Goal: Information Seeking & Learning: Learn about a topic

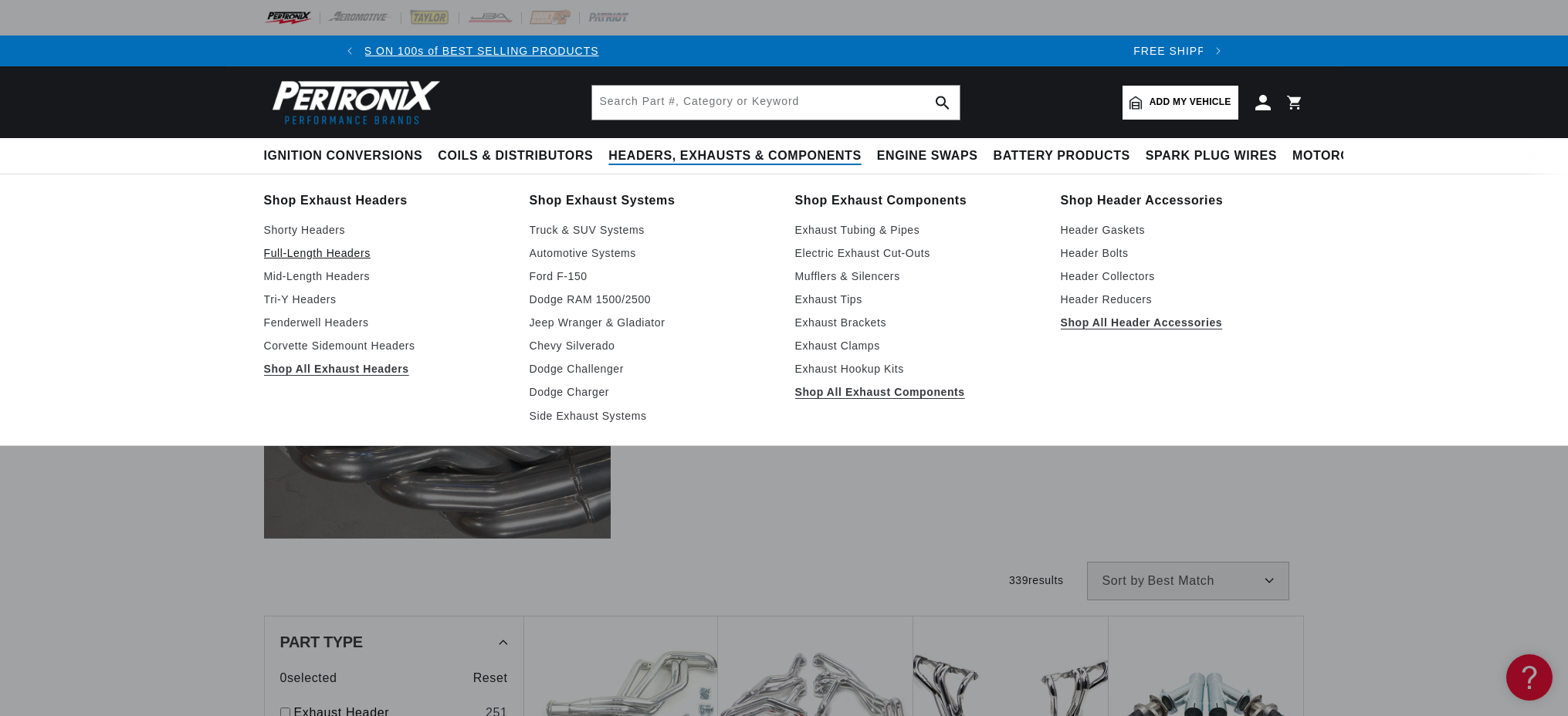
scroll to position [0, 1207]
click at [446, 360] on link "Shop All Exhaust Headers" at bounding box center [386, 369] width 244 height 19
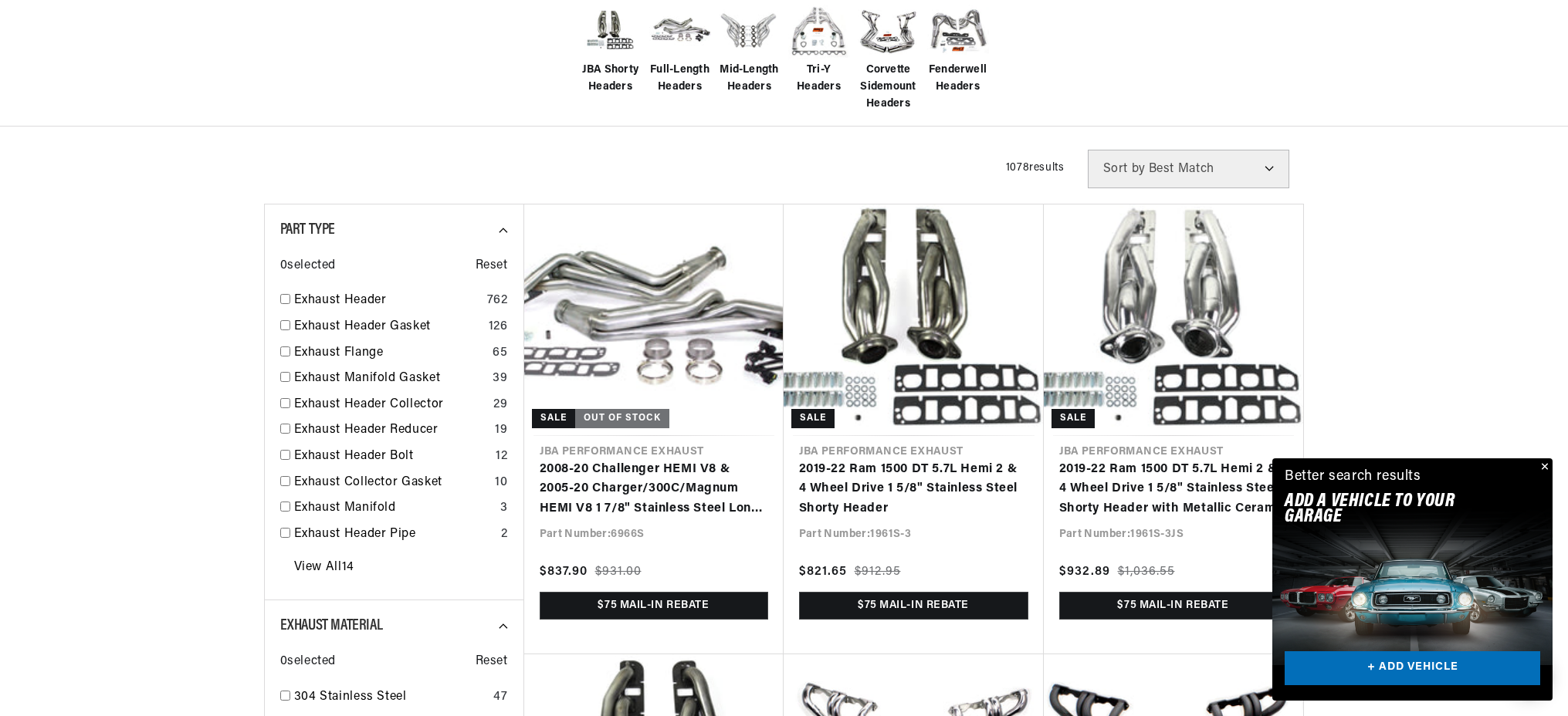
checkbox input "true"
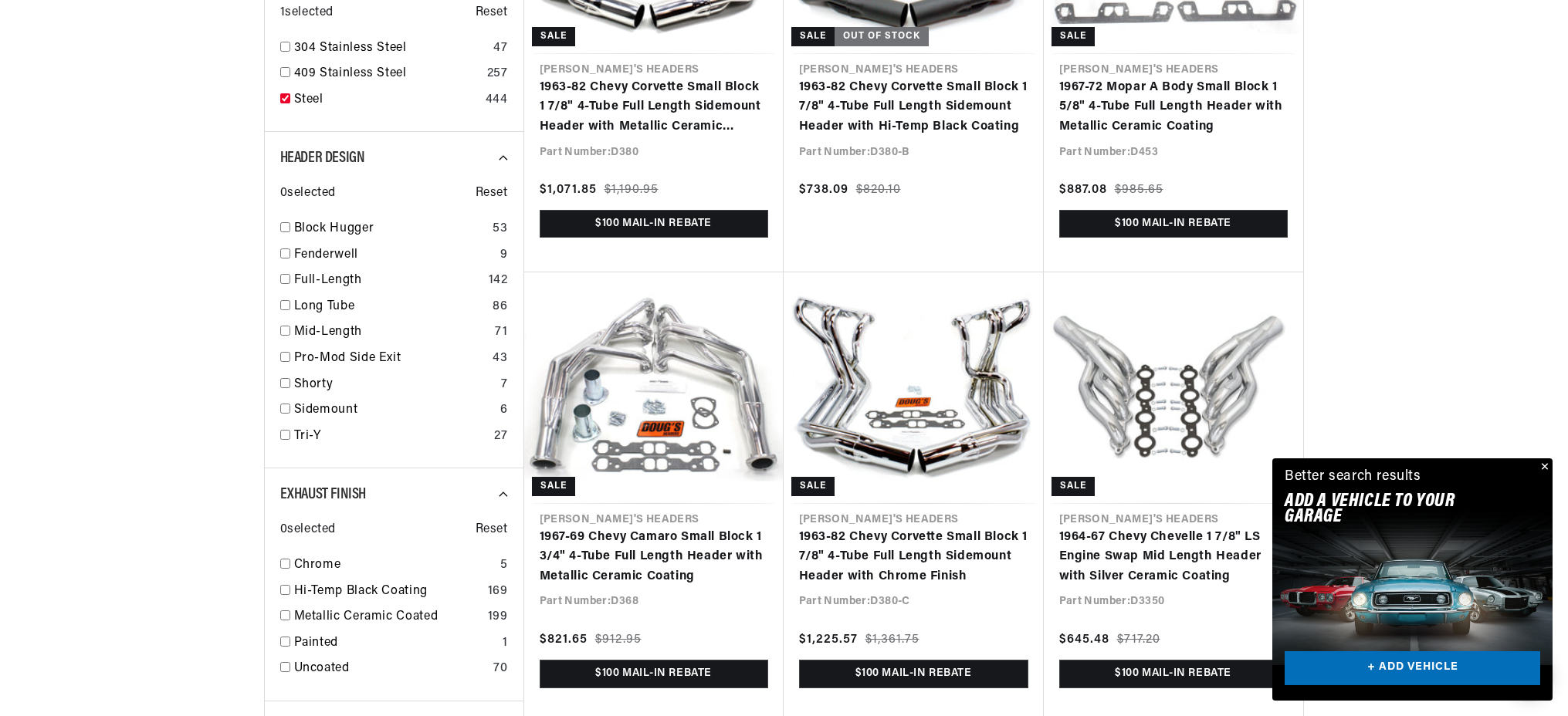
scroll to position [802, 0]
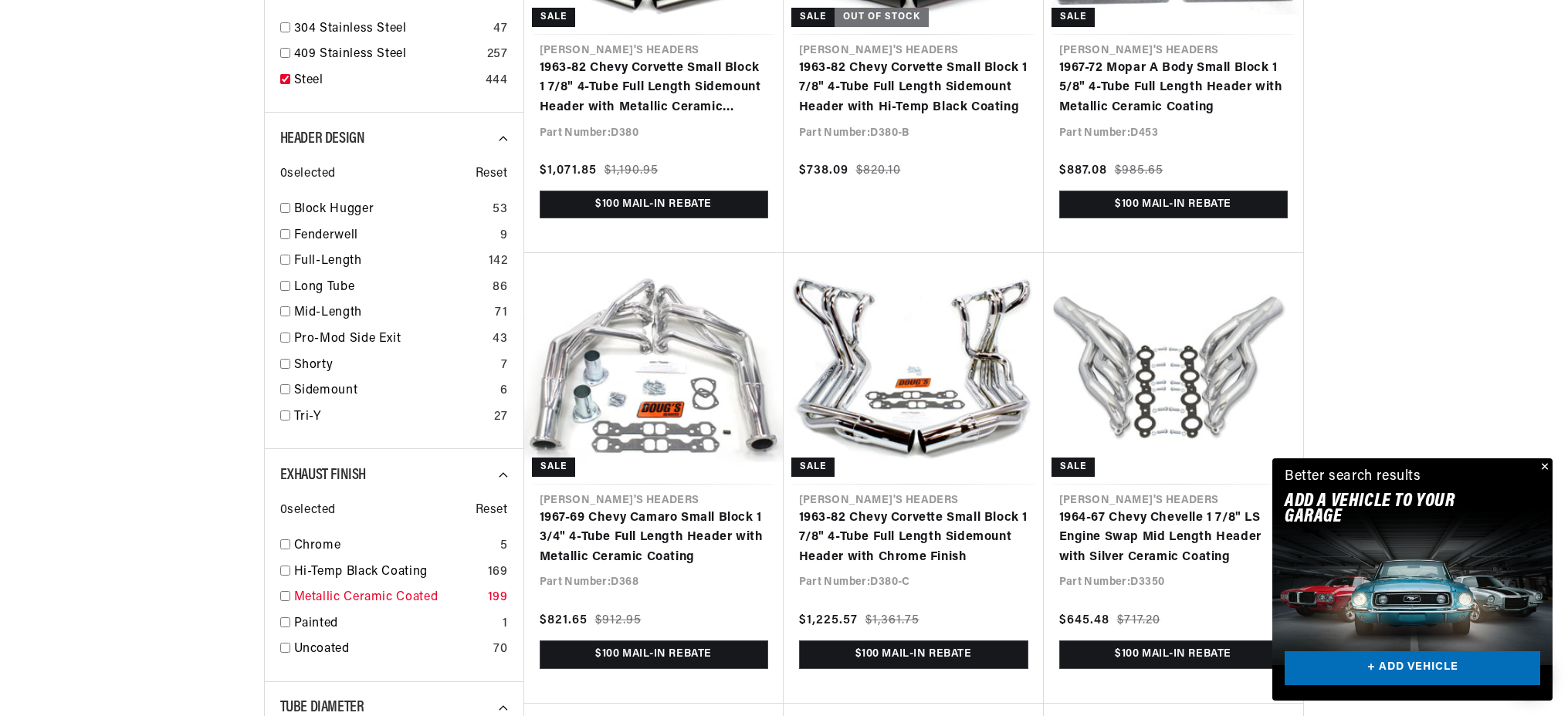
click at [290, 591] on input "checkbox" at bounding box center [285, 596] width 10 height 10
checkbox input "true"
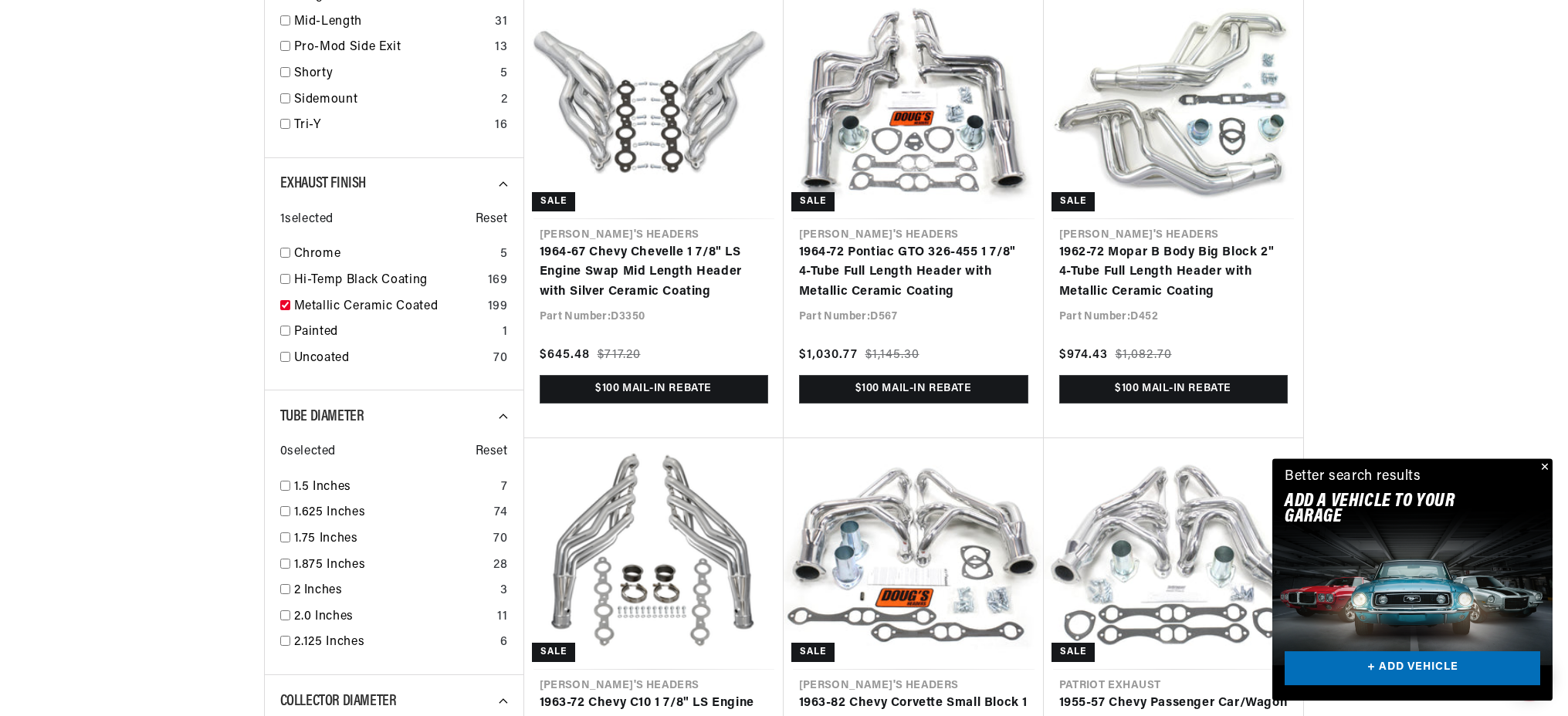
scroll to position [1204, 0]
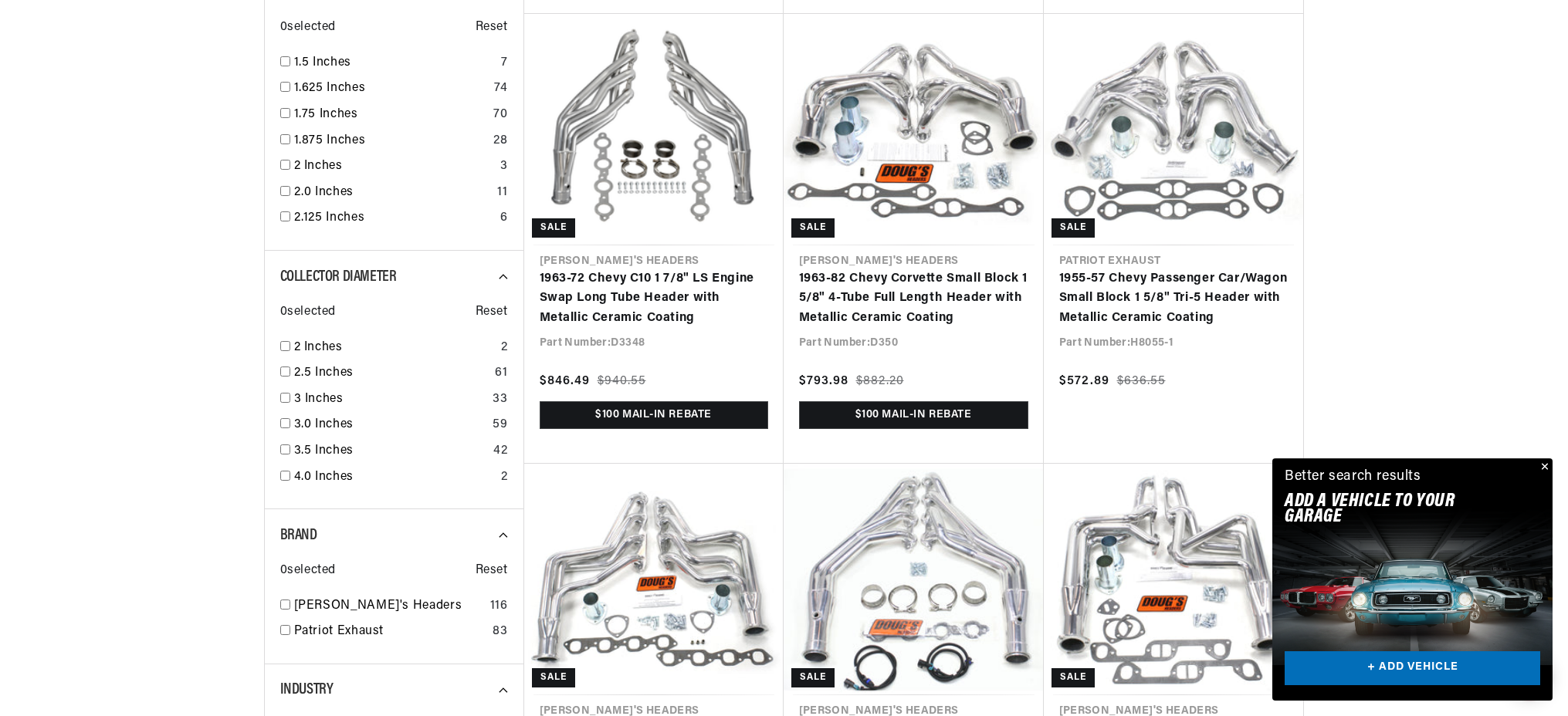
scroll to position [1505, 0]
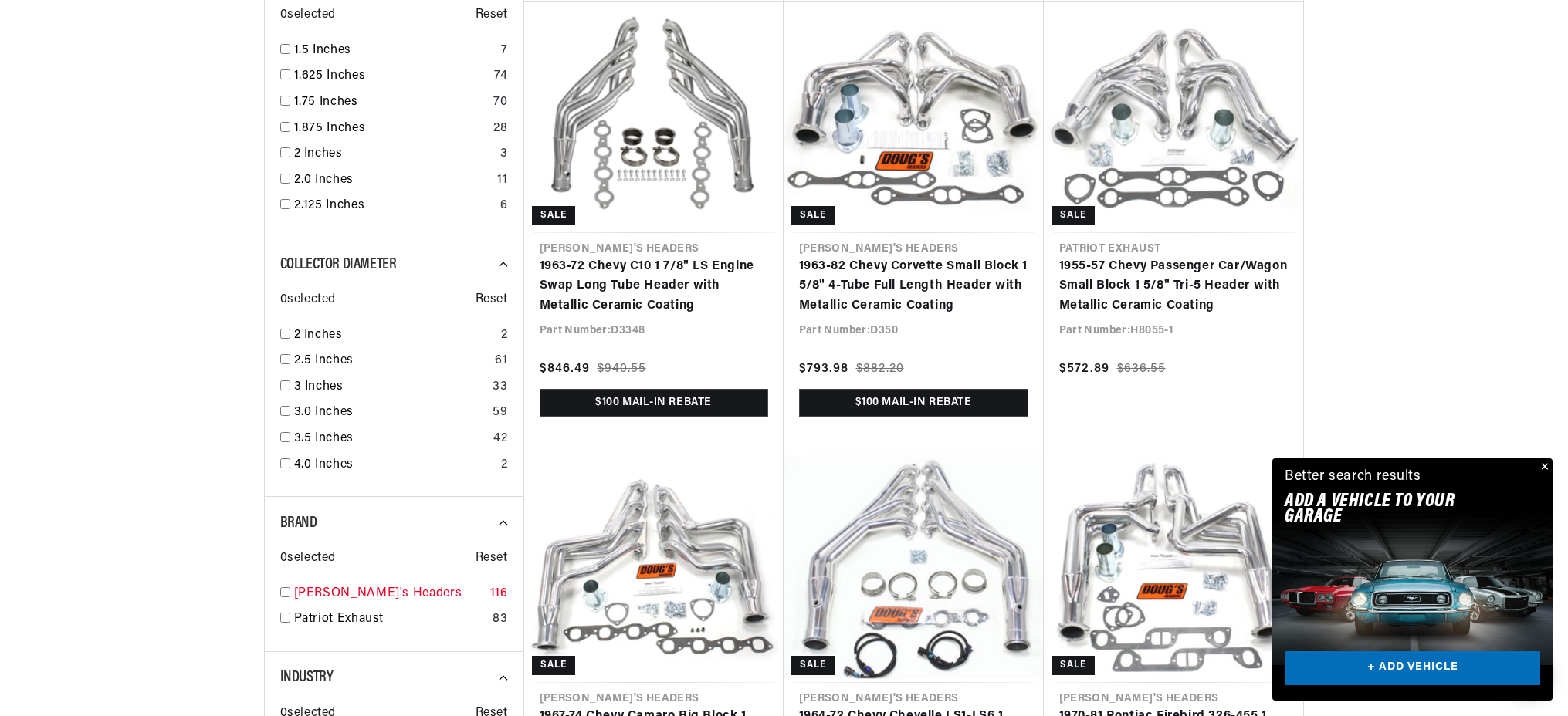
click at [290, 587] on input "checkbox" at bounding box center [285, 592] width 10 height 10
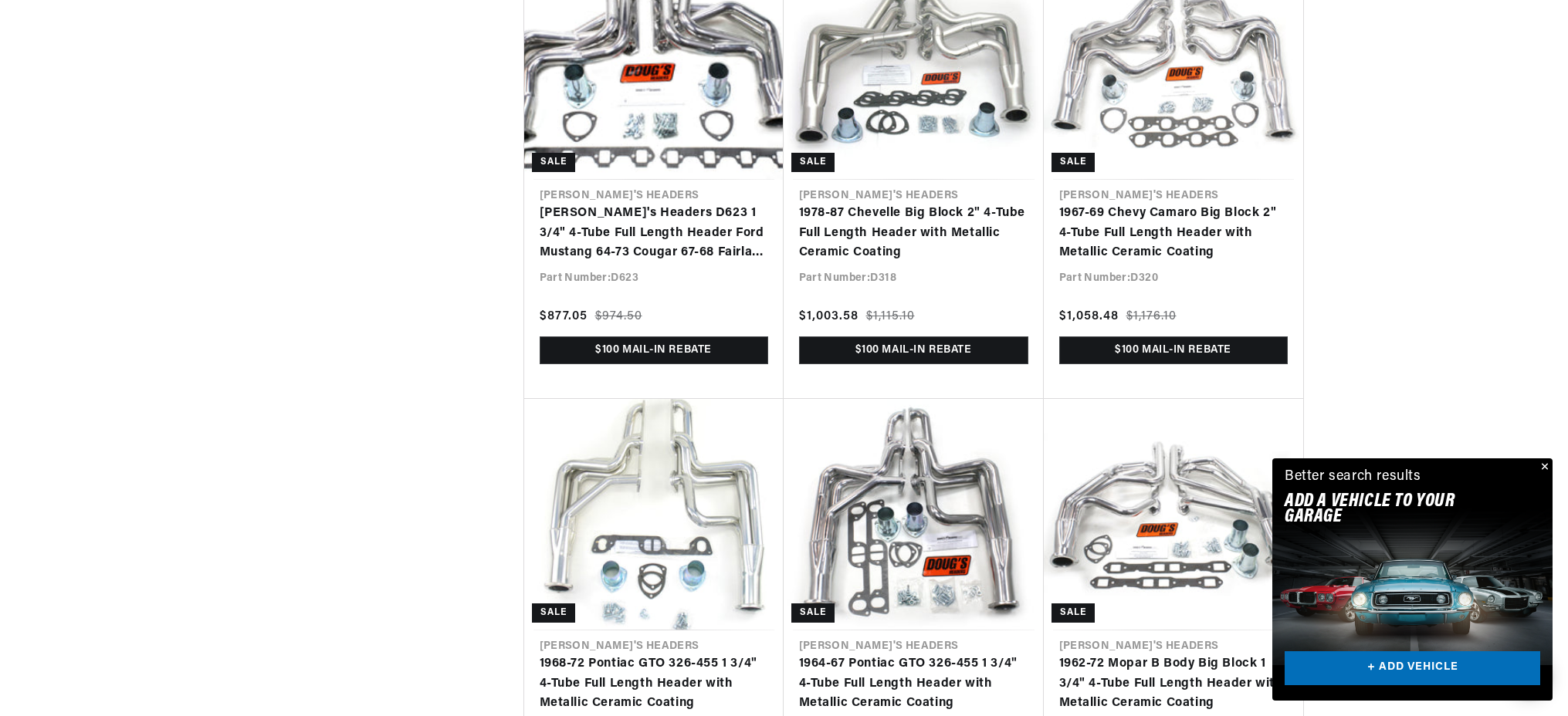
scroll to position [3310, 0]
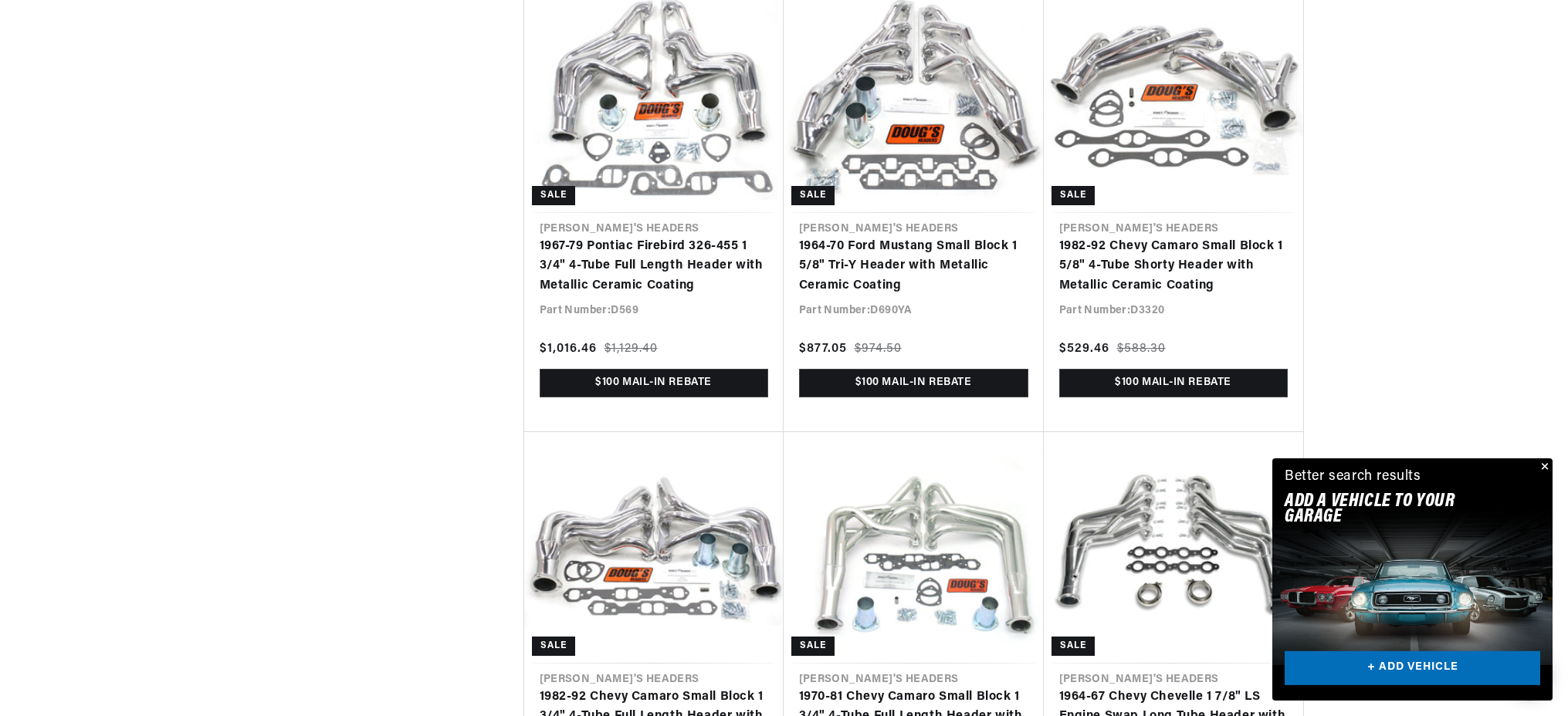
scroll to position [4313, 0]
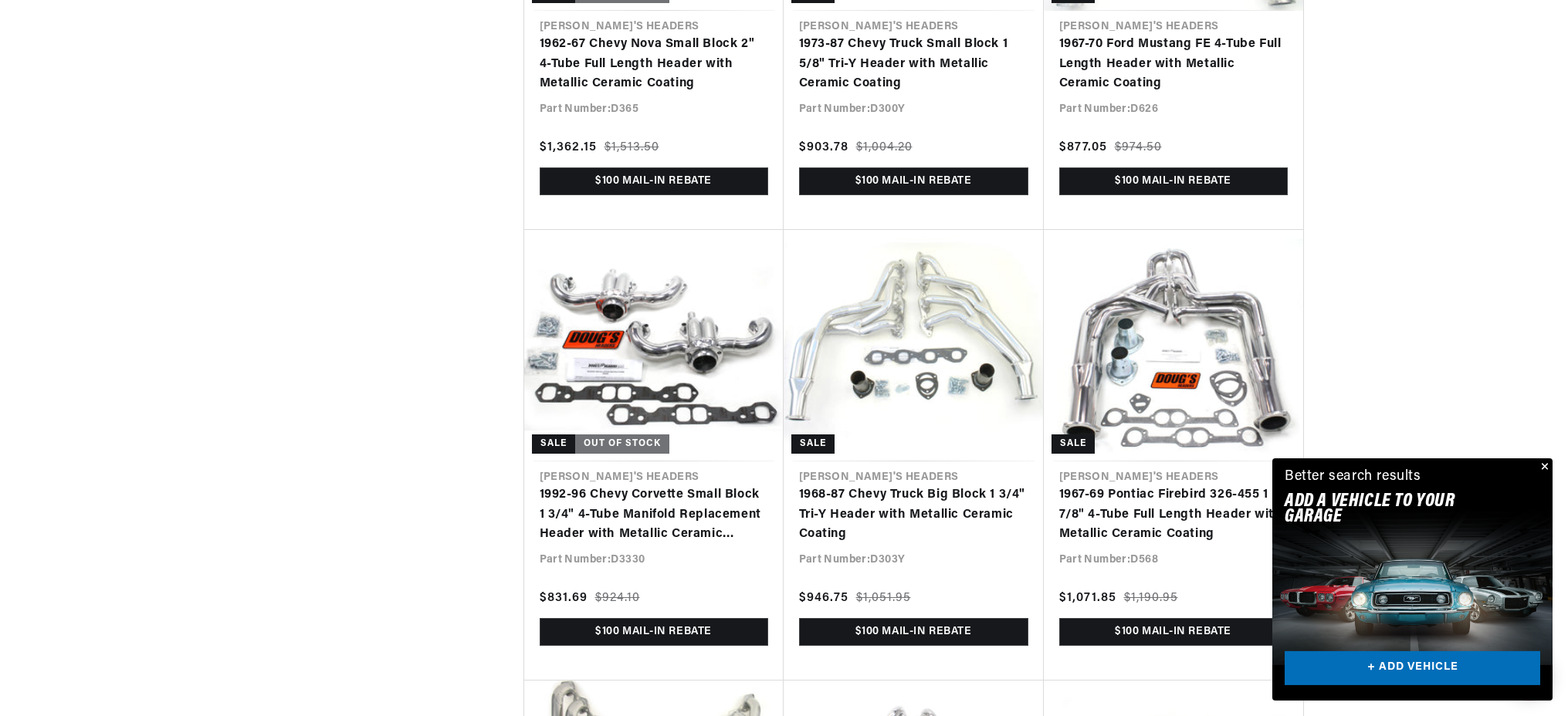
scroll to position [5818, 0]
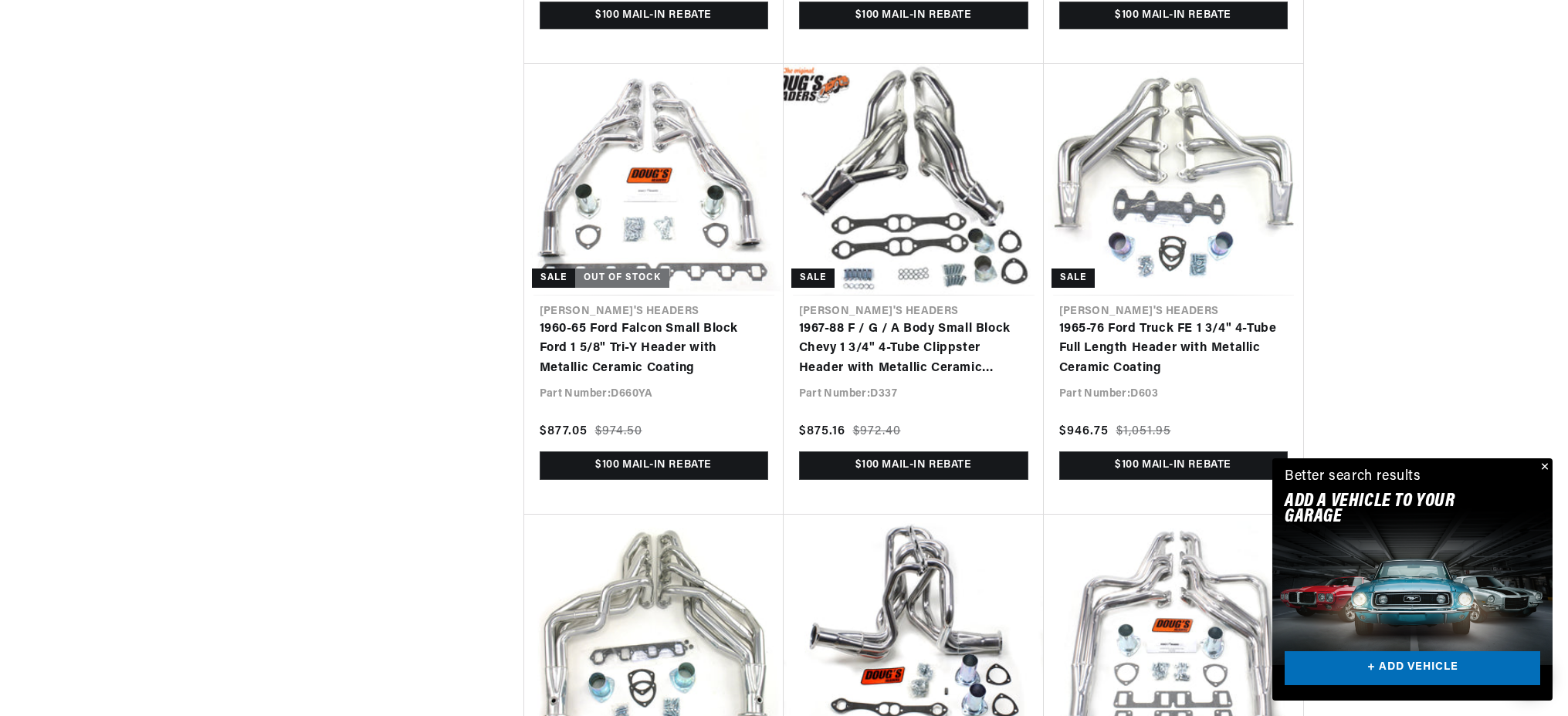
scroll to position [7422, 0]
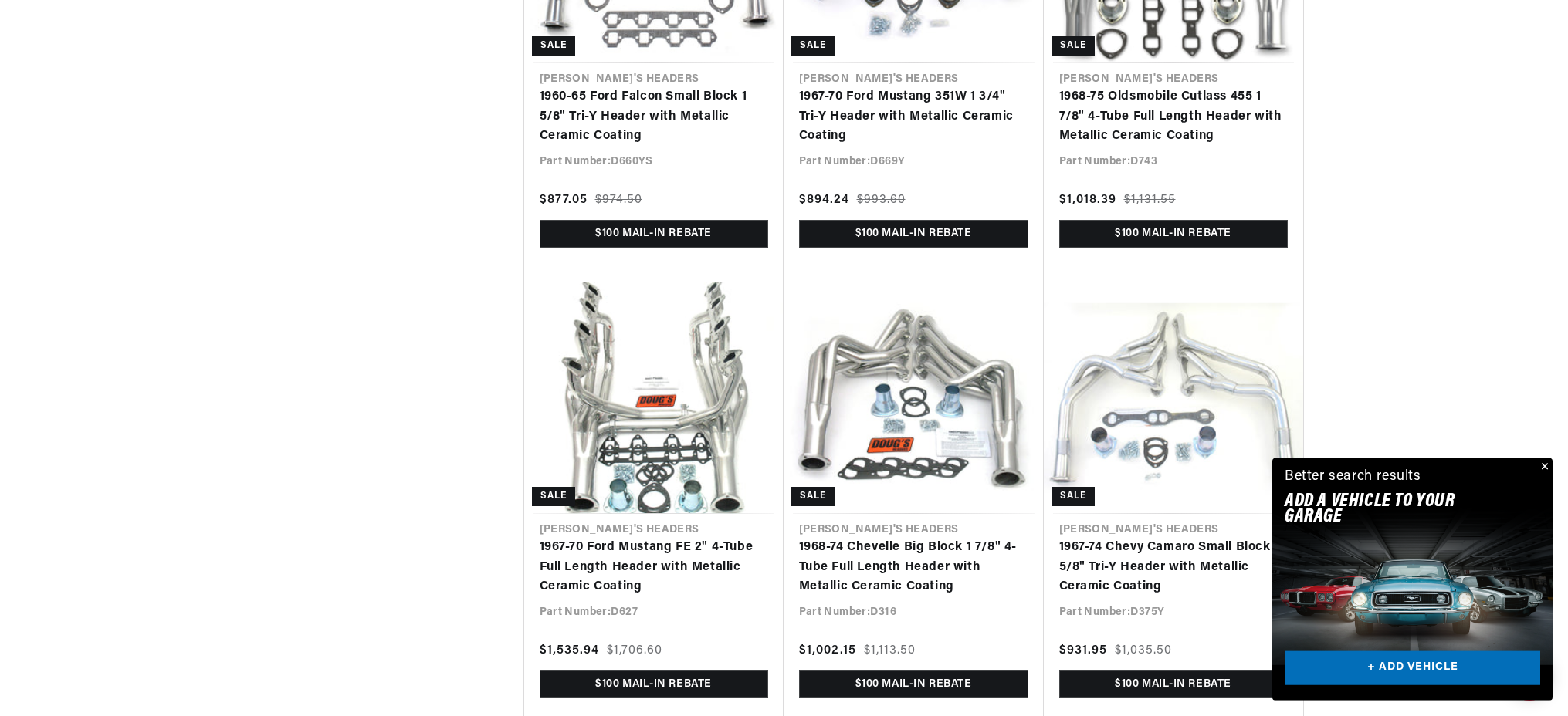
scroll to position [8927, 0]
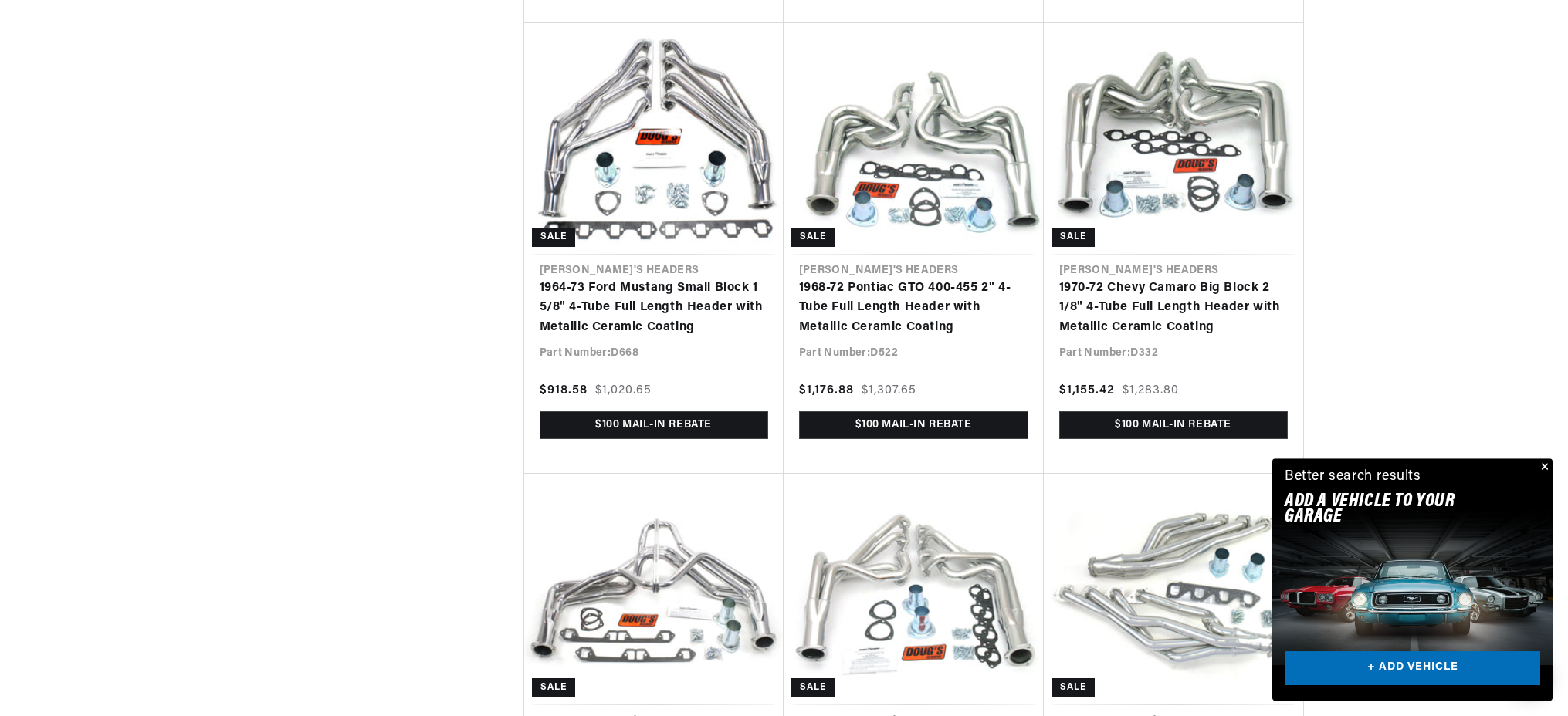
scroll to position [10532, 0]
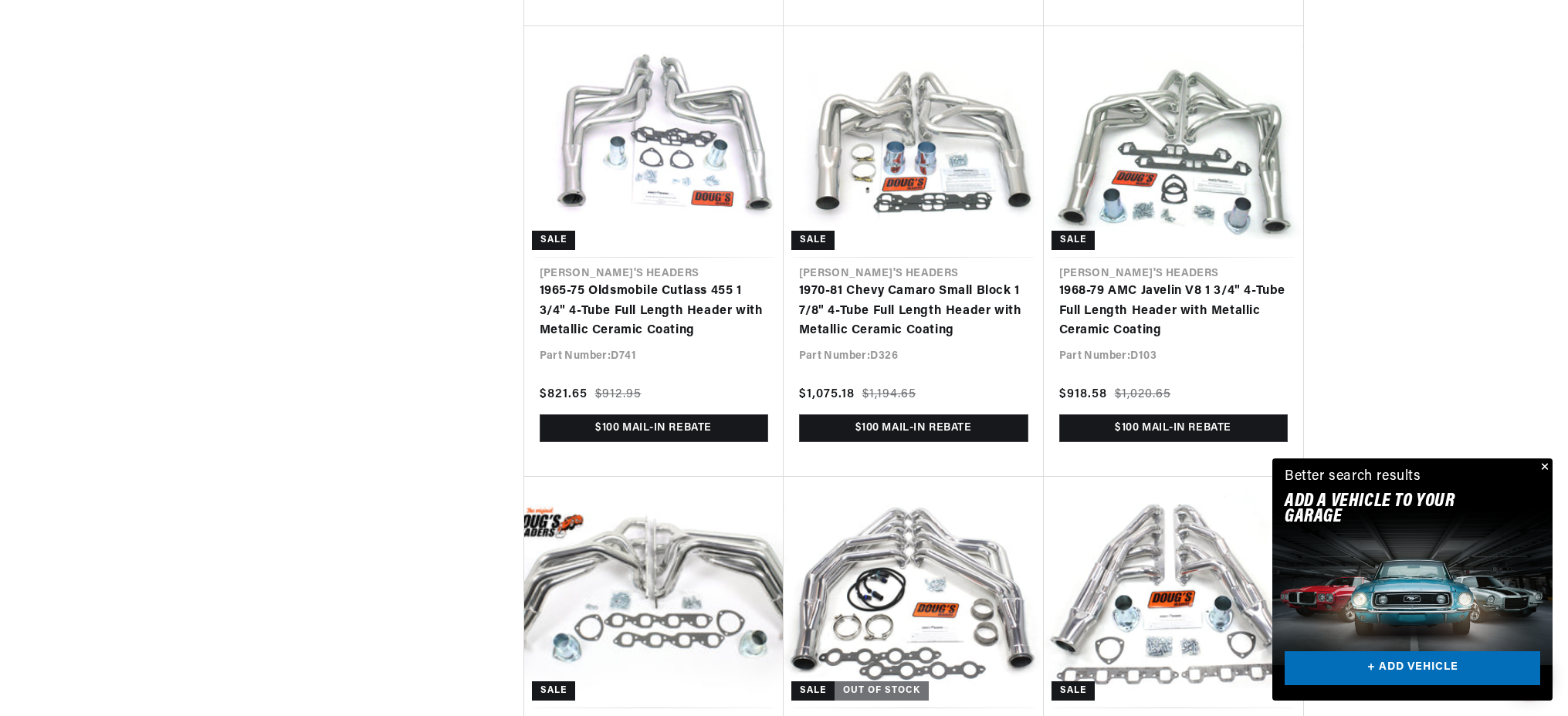
scroll to position [12137, 0]
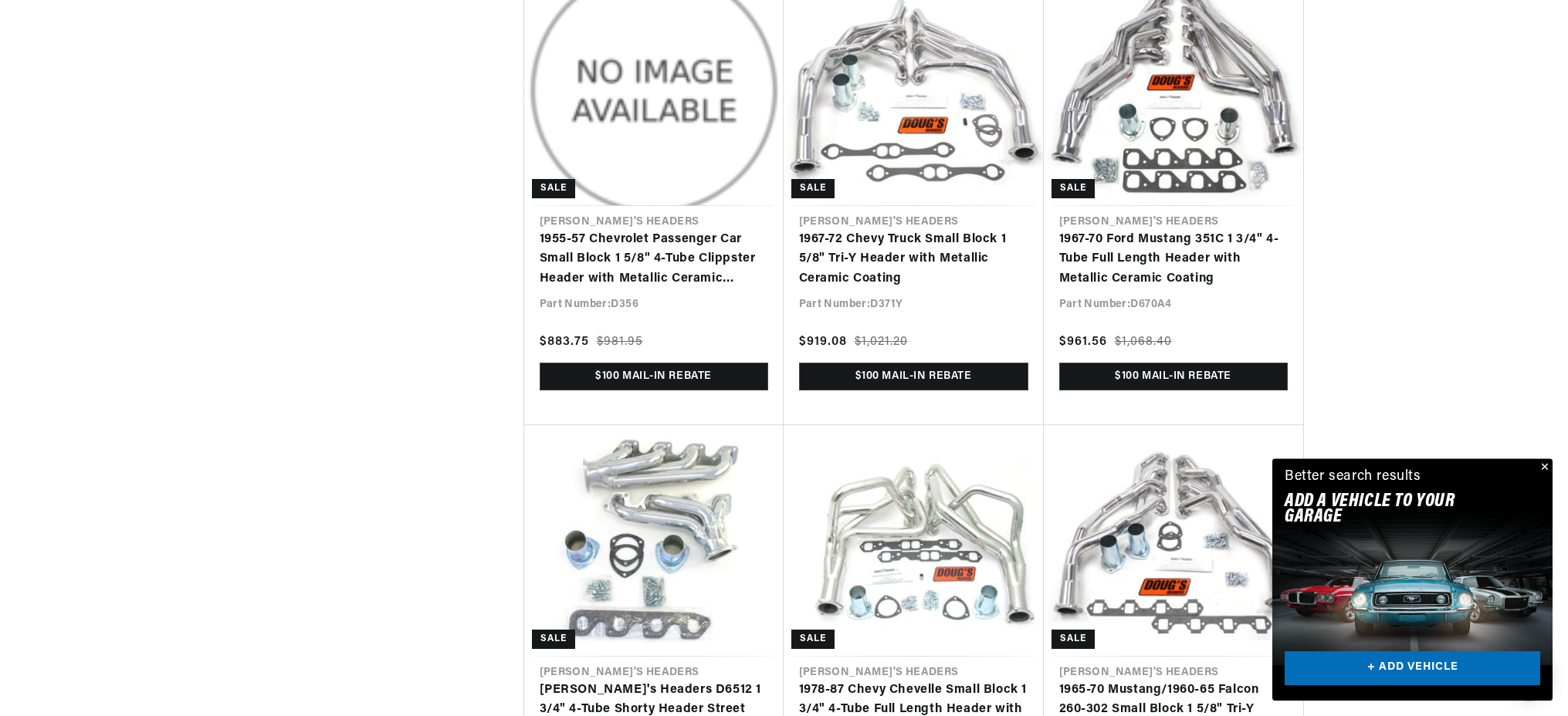
scroll to position [13742, 0]
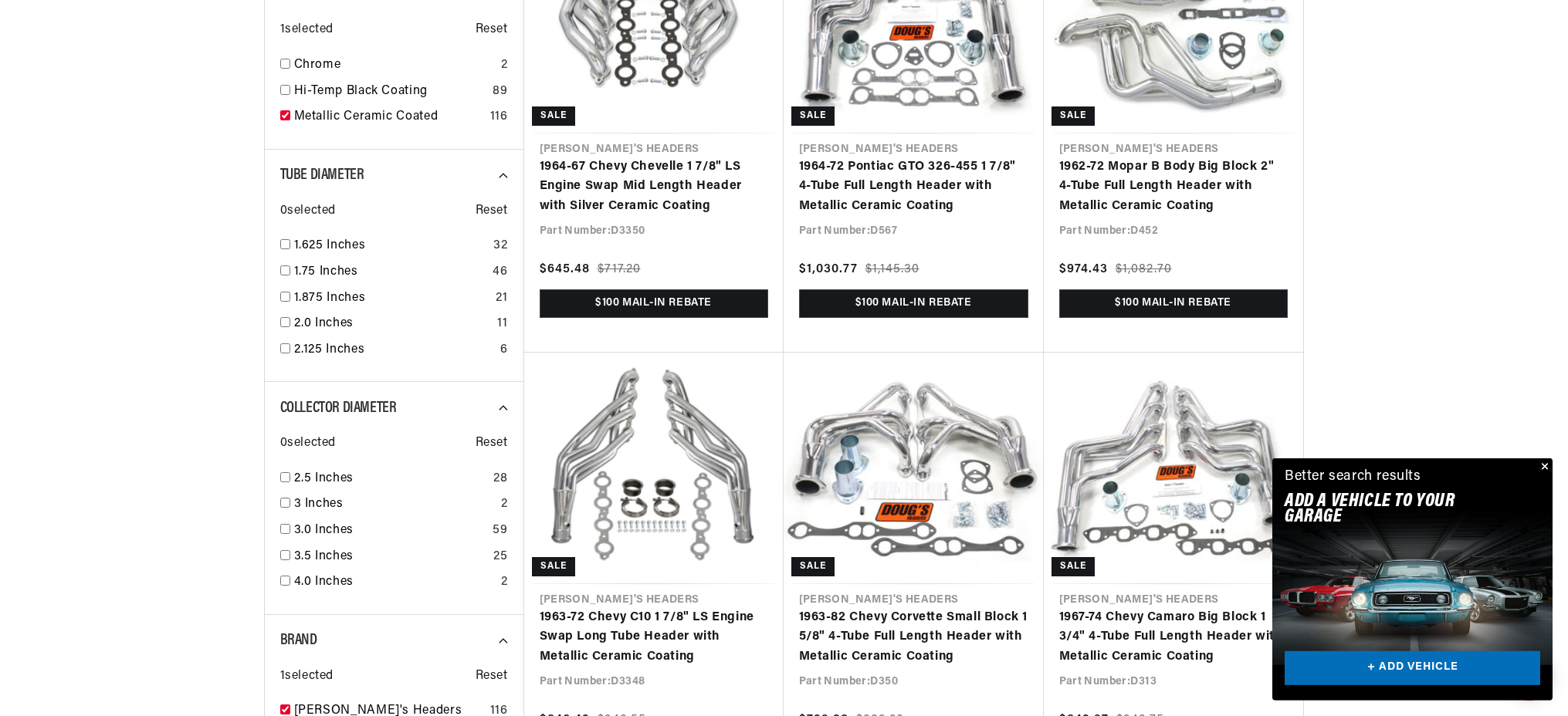
scroll to position [1304, 0]
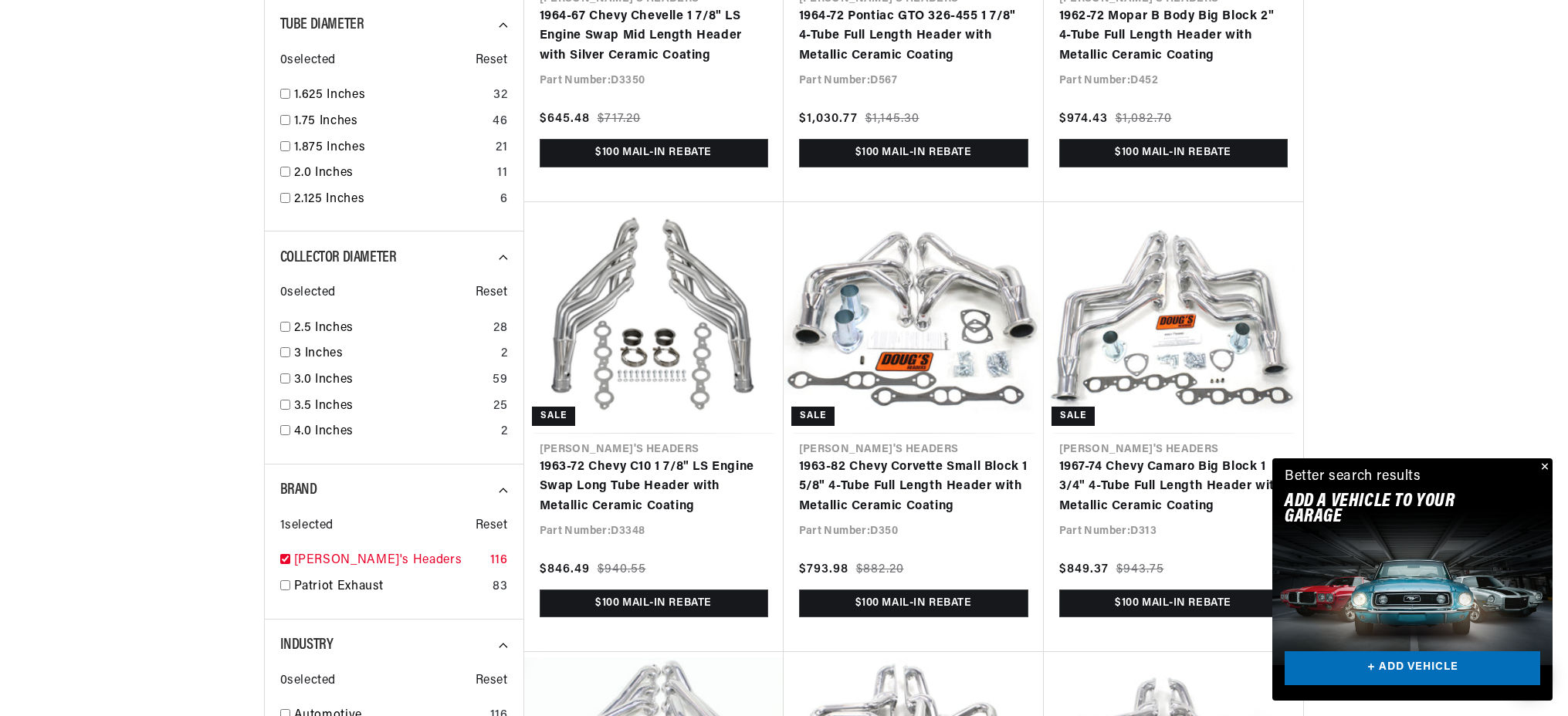
click at [290, 554] on input "checkbox" at bounding box center [285, 559] width 10 height 10
checkbox input "false"
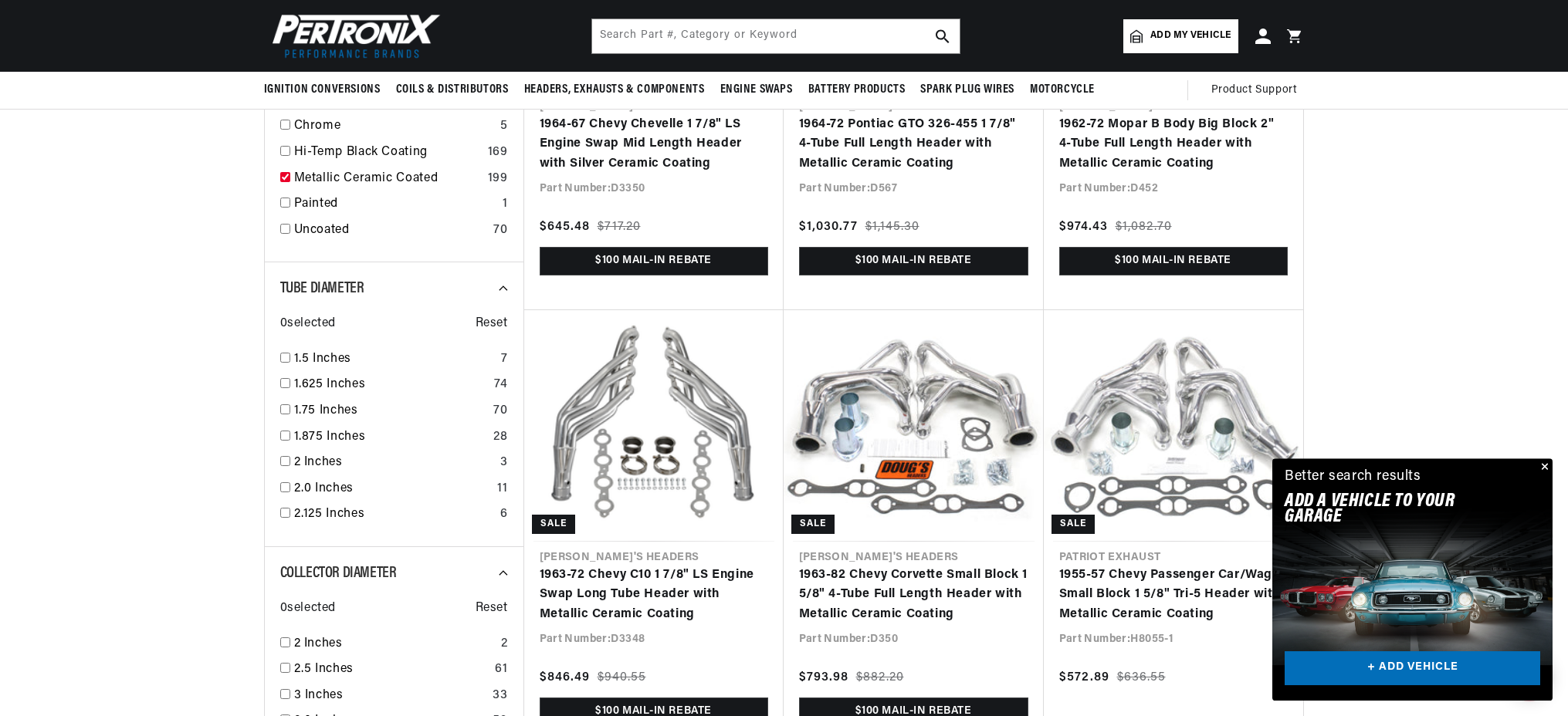
scroll to position [903, 0]
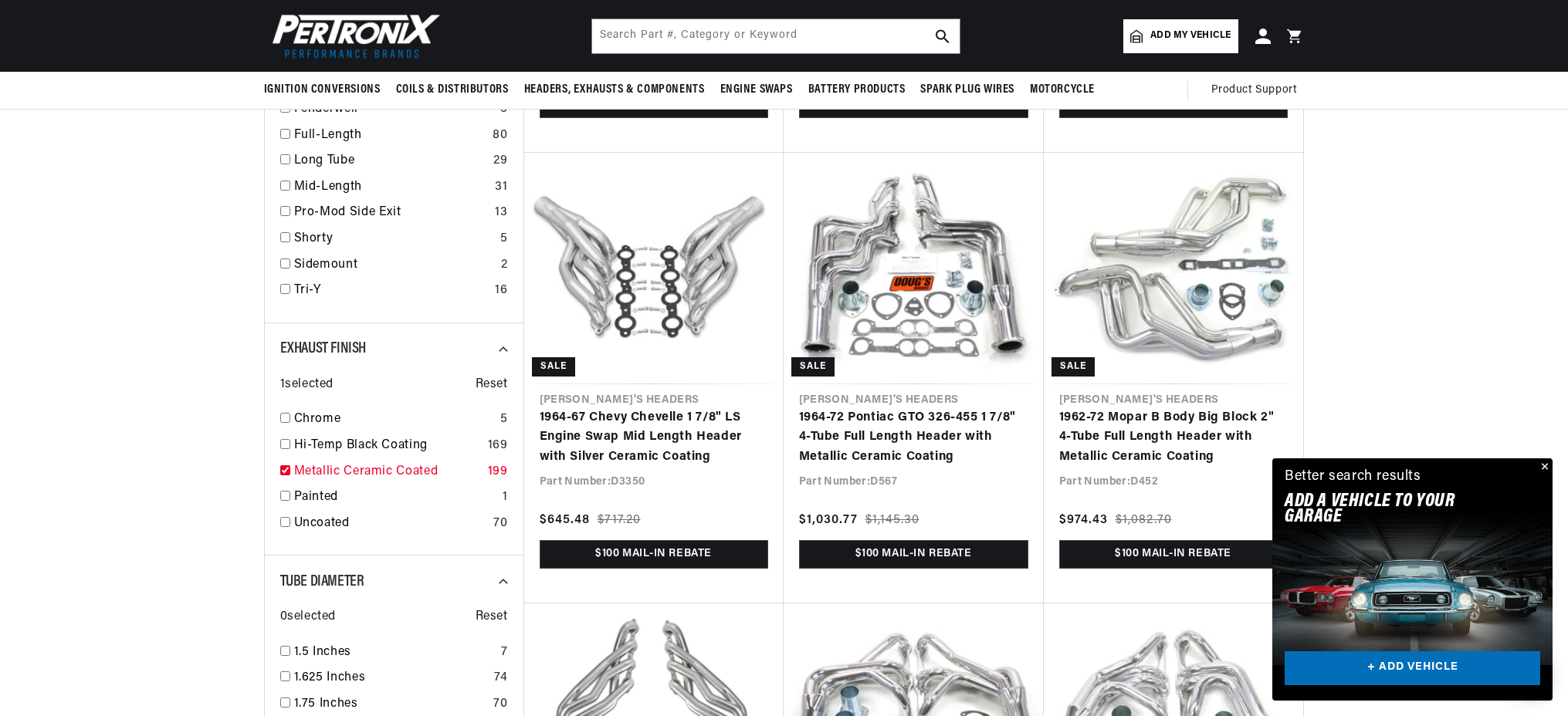
click at [290, 465] on input "checkbox" at bounding box center [285, 470] width 10 height 10
checkbox input "false"
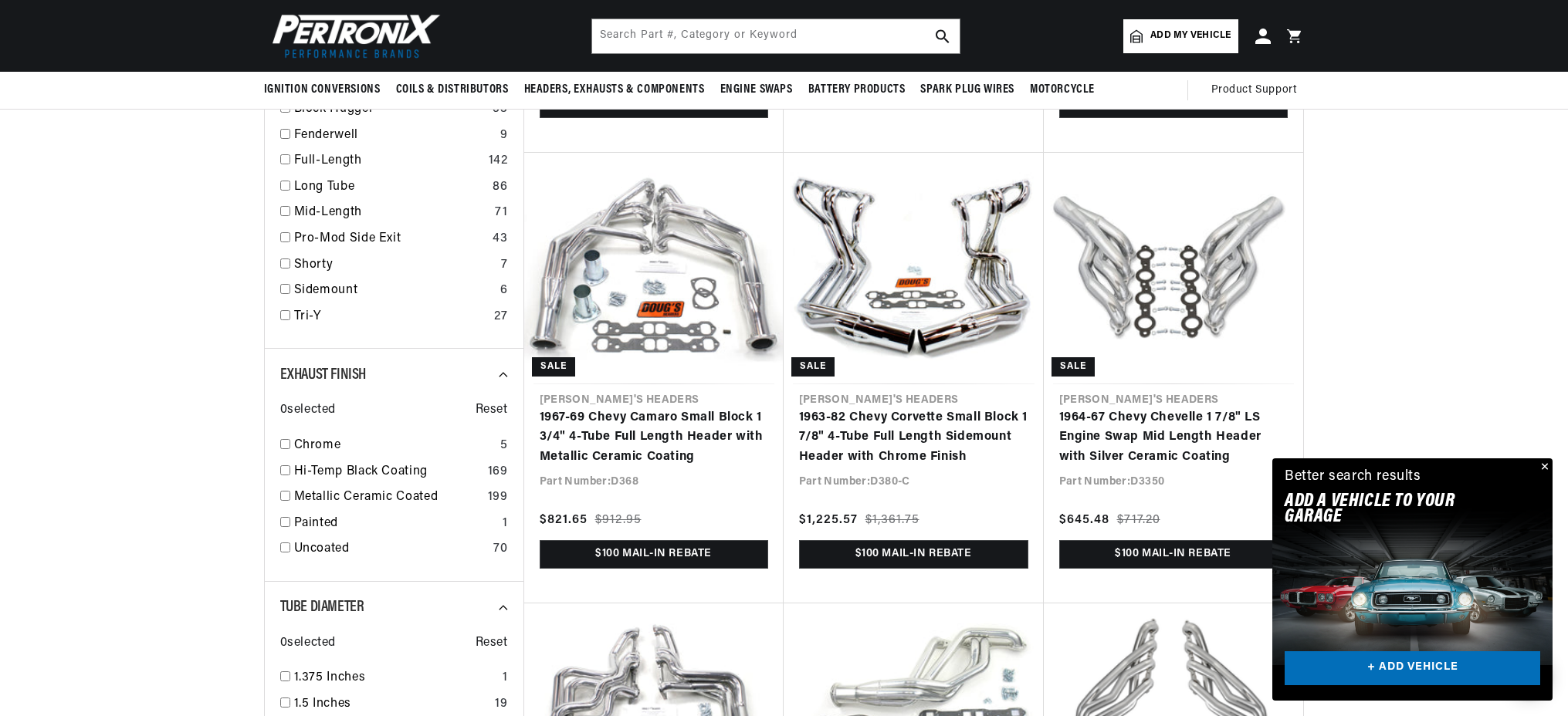
scroll to position [502, 0]
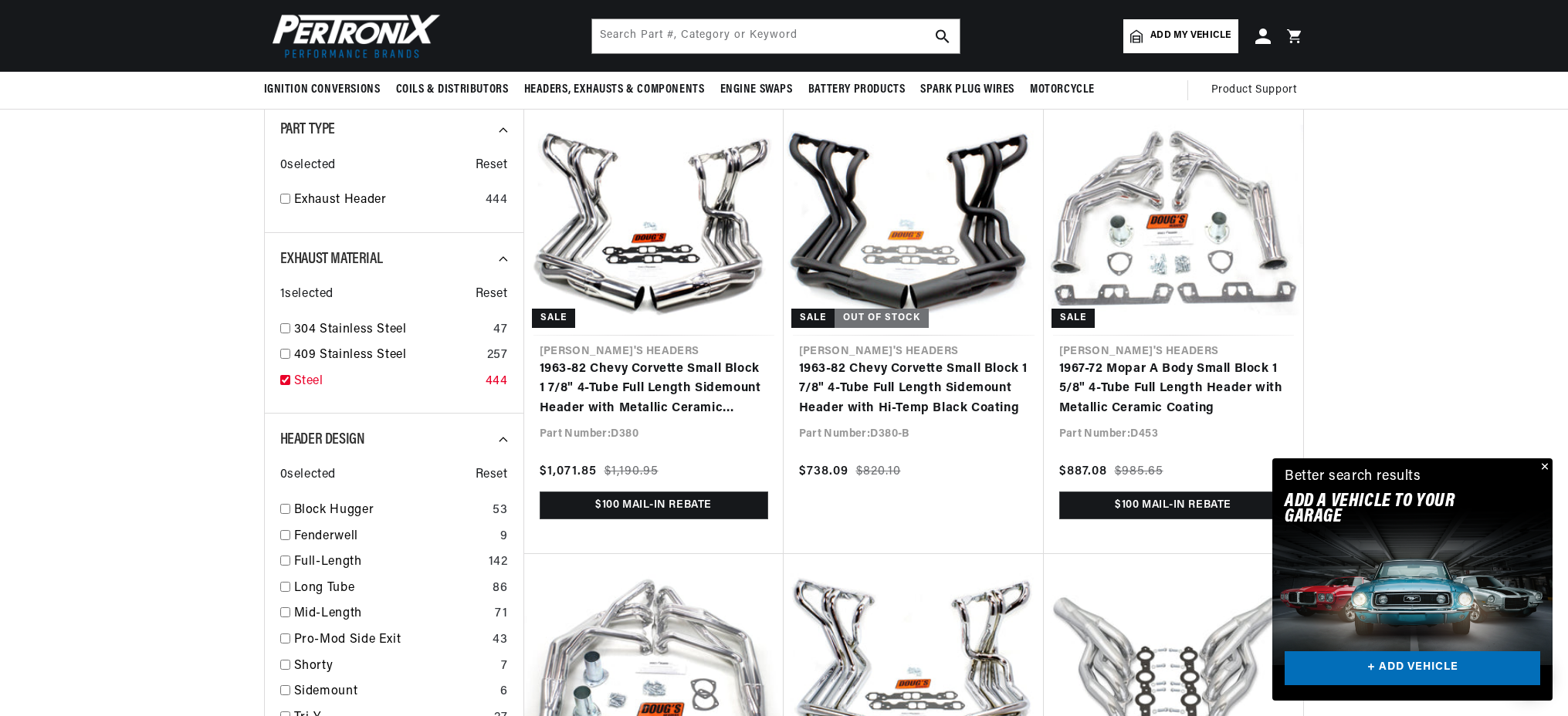
click at [290, 375] on input "checkbox" at bounding box center [285, 379] width 10 height 10
checkbox input "false"
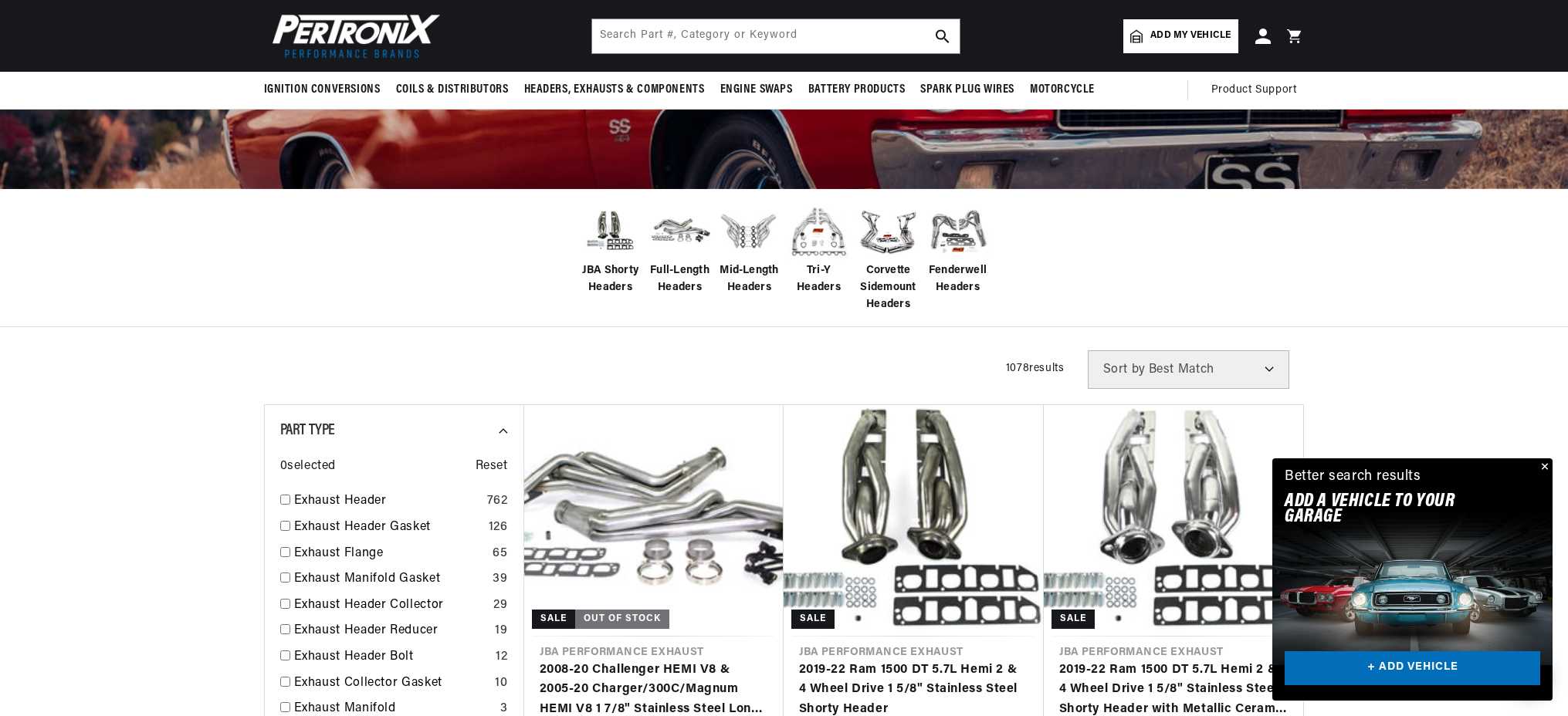
scroll to position [0, 604]
click at [290, 495] on input "checkbox" at bounding box center [285, 500] width 10 height 10
checkbox input "true"
click at [686, 40] on input "text" at bounding box center [775, 36] width 367 height 34
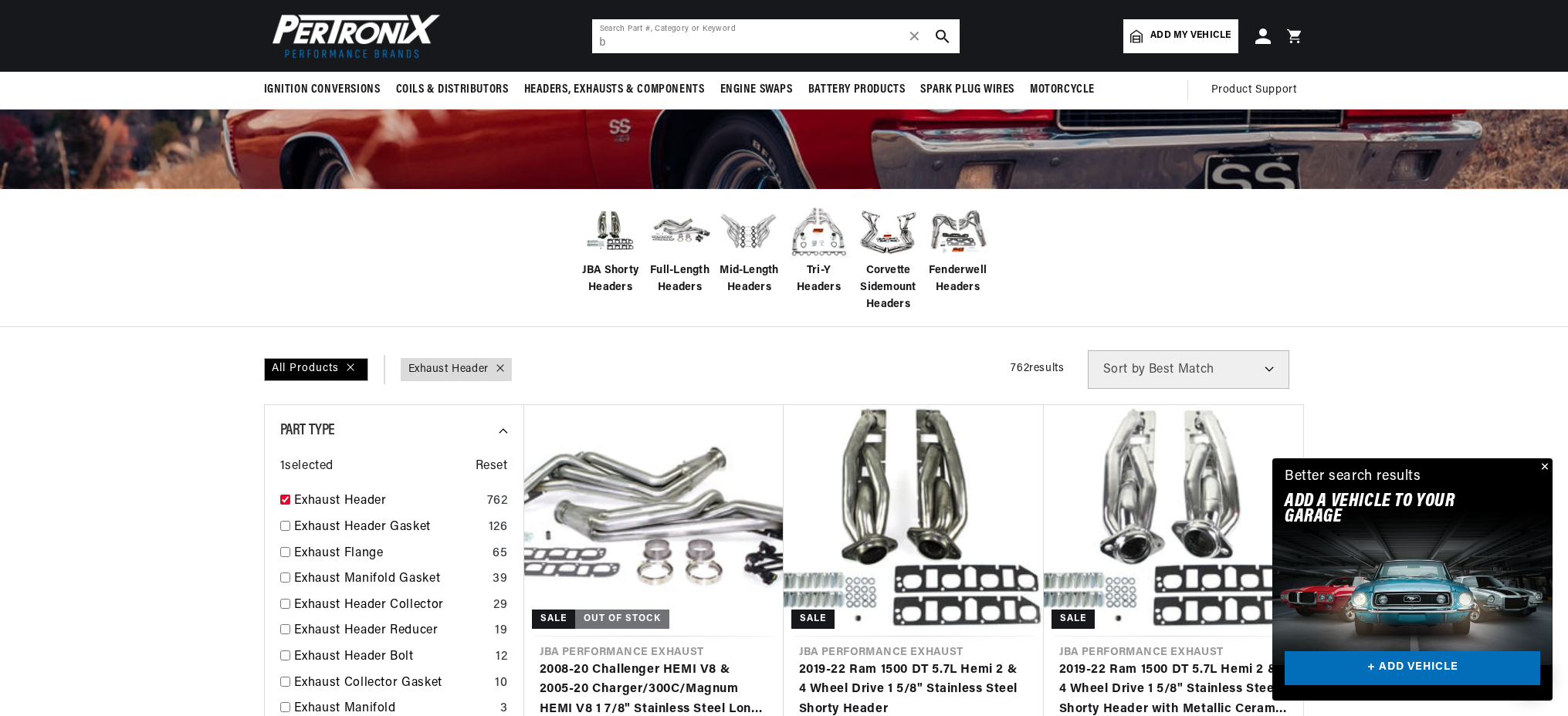
scroll to position [0, 0]
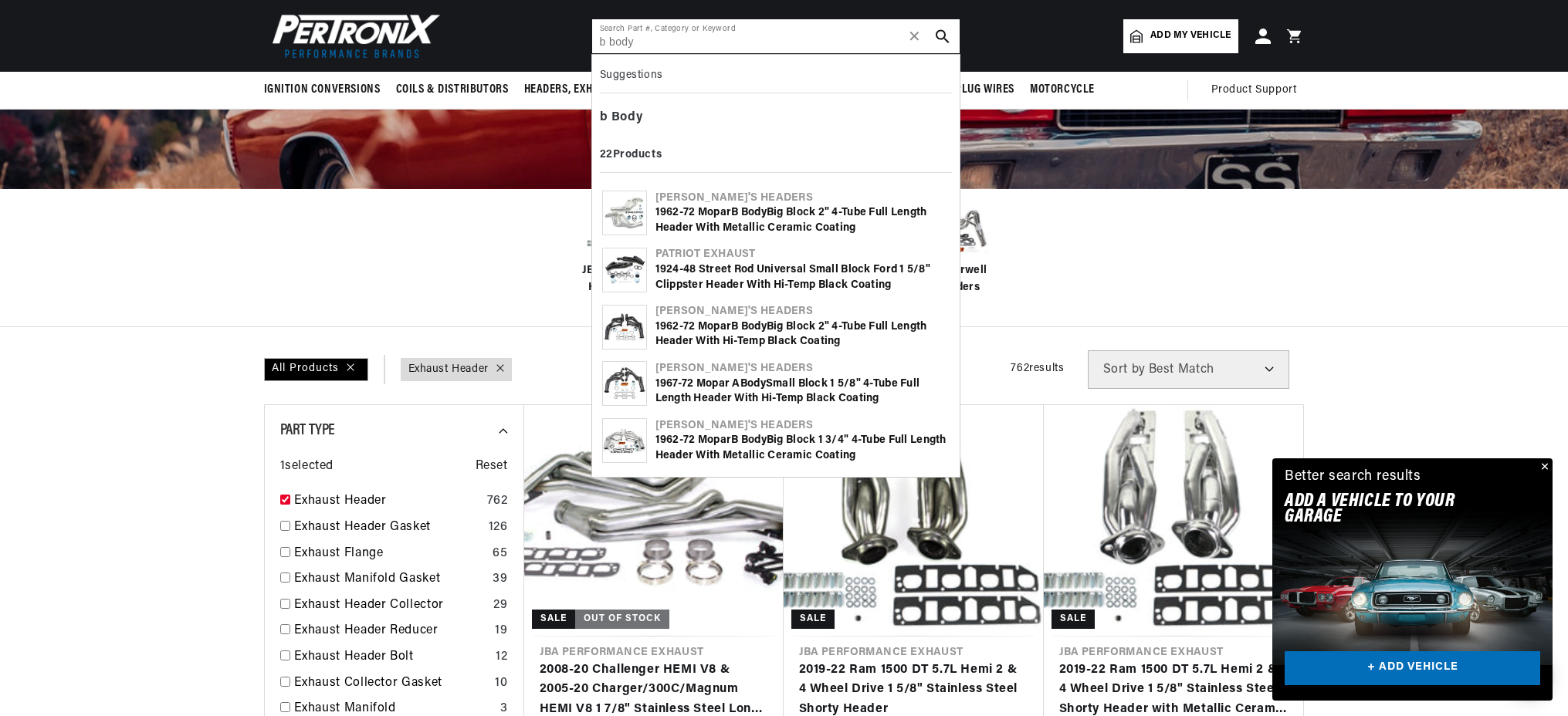
type input "b body"
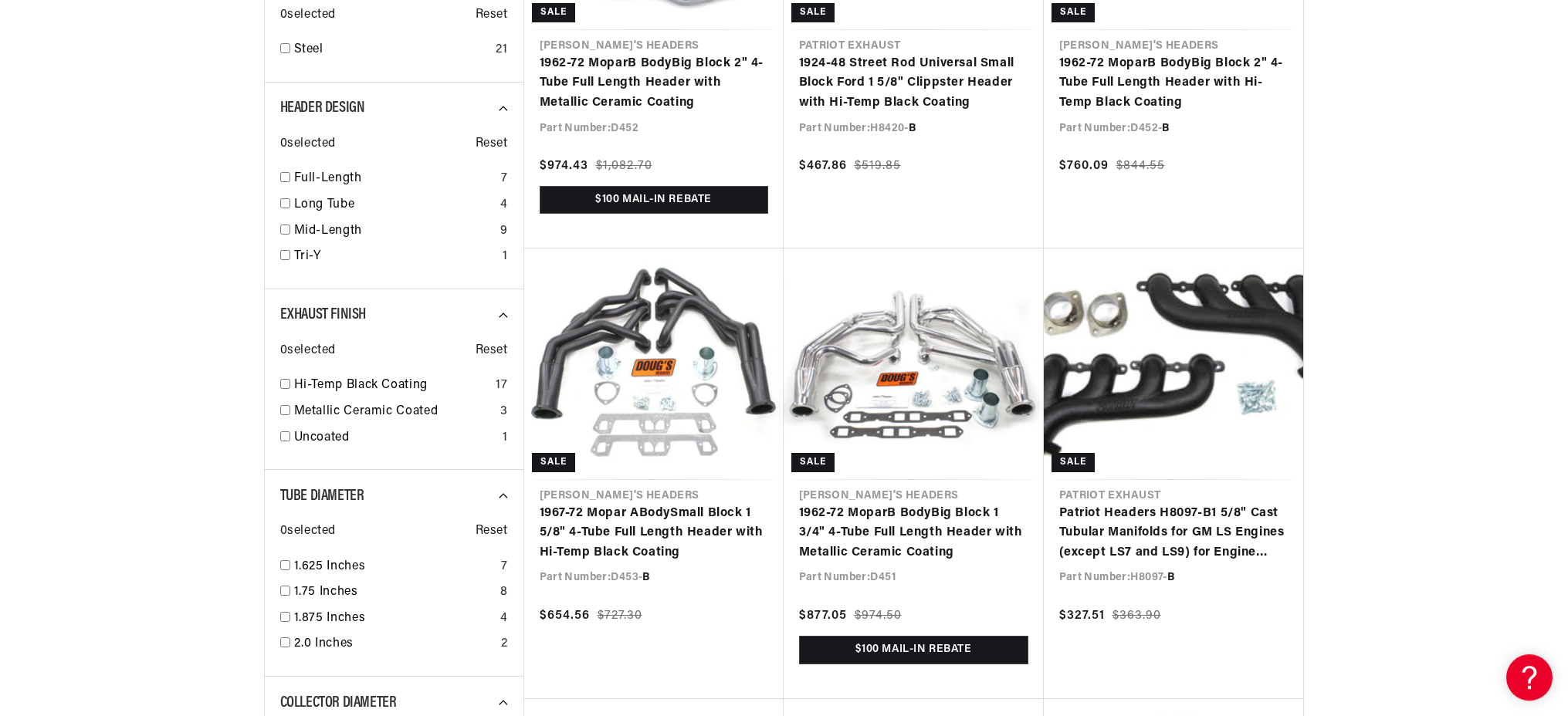
scroll to position [502, 0]
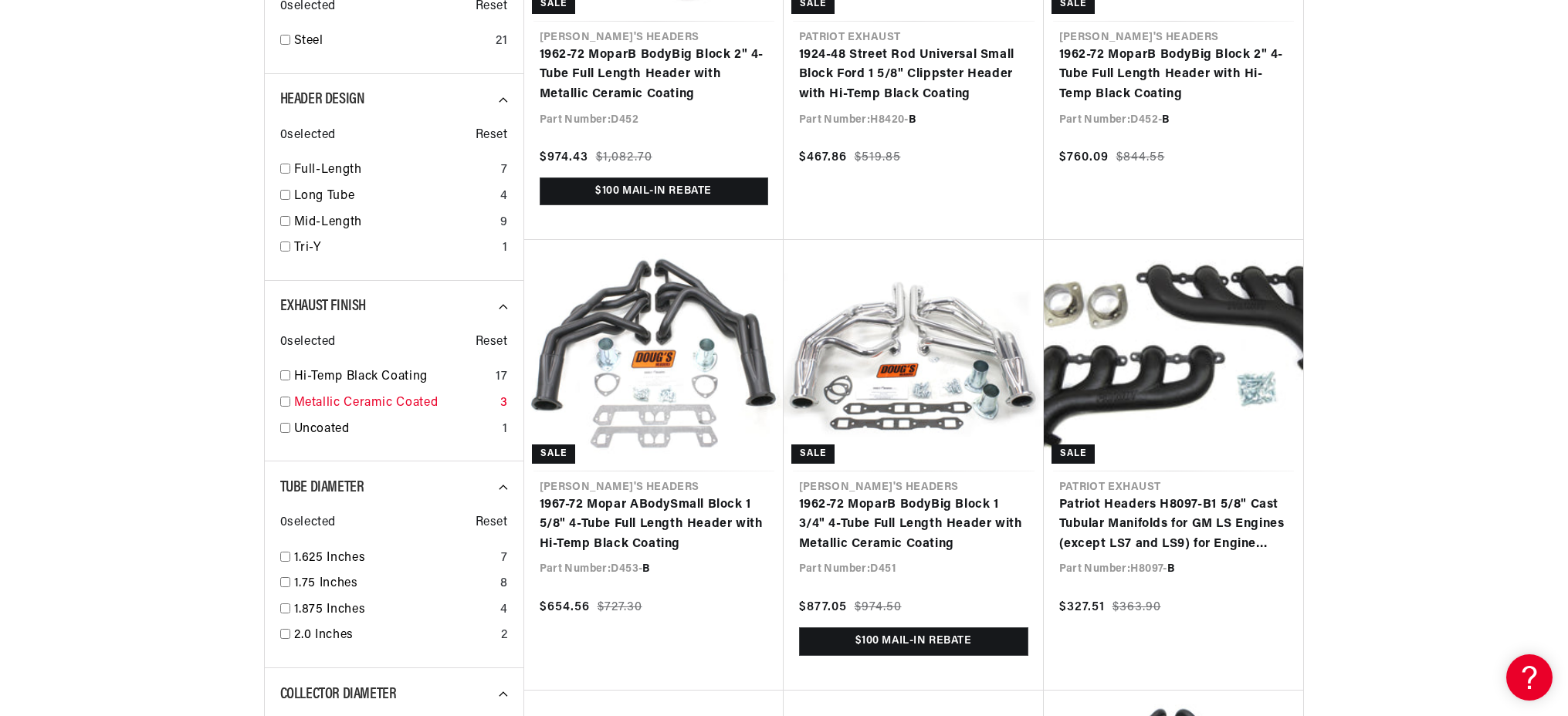
click at [290, 396] on input "checkbox" at bounding box center [285, 401] width 10 height 10
checkbox input "true"
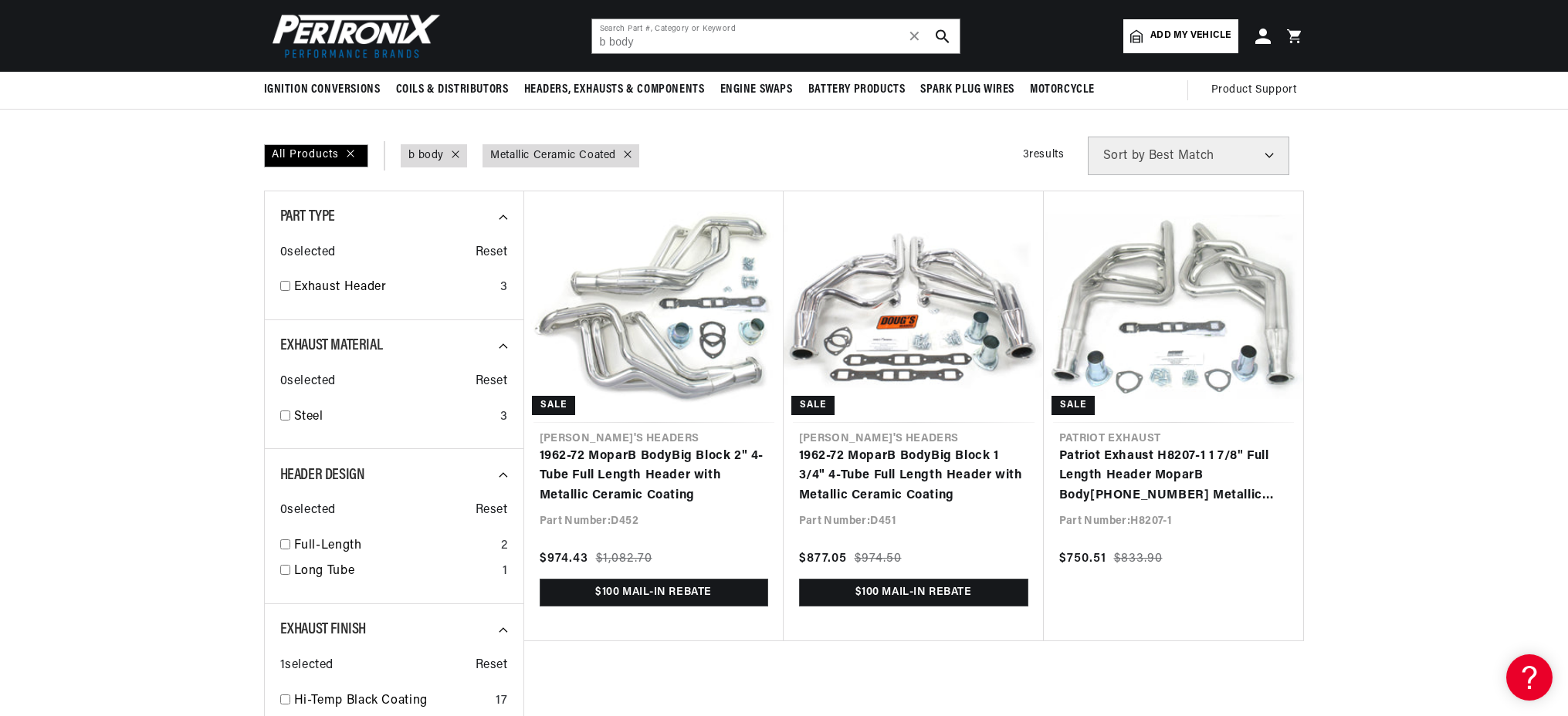
scroll to position [0, 1207]
